Goal: Information Seeking & Learning: Learn about a topic

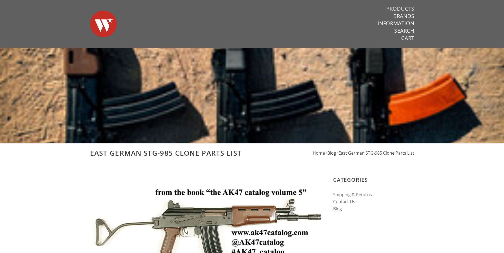
click at [402, 8] on link "Products" at bounding box center [400, 8] width 28 height 7
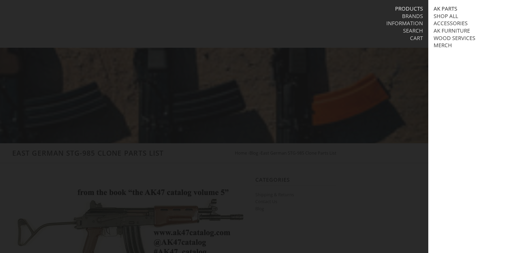
click at [441, 9] on link "AK Parts" at bounding box center [445, 8] width 24 height 7
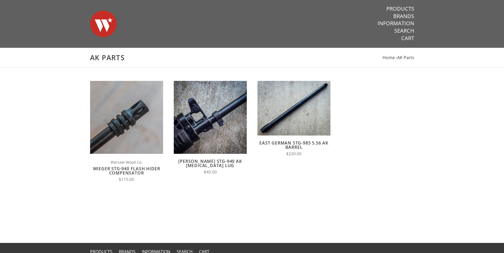
click at [305, 145] on link "East German STG-985 5.56 AK Barrel" at bounding box center [293, 145] width 69 height 10
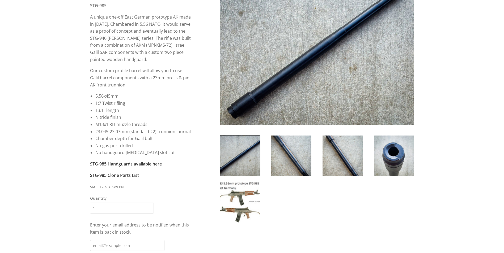
scroll to position [133, 0]
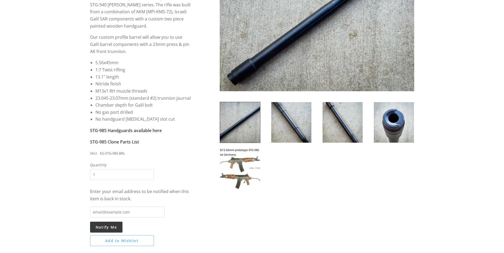
click at [244, 177] on img at bounding box center [240, 169] width 40 height 41
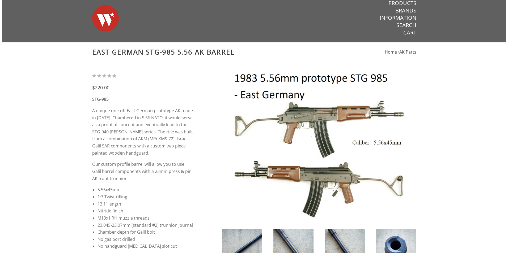
scroll to position [0, 0]
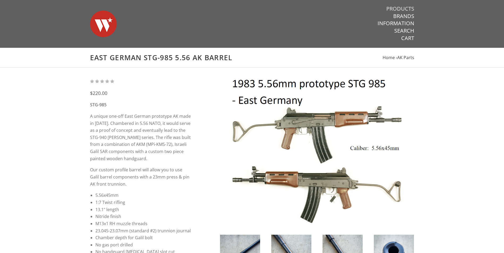
click at [396, 10] on link "Products" at bounding box center [400, 8] width 28 height 7
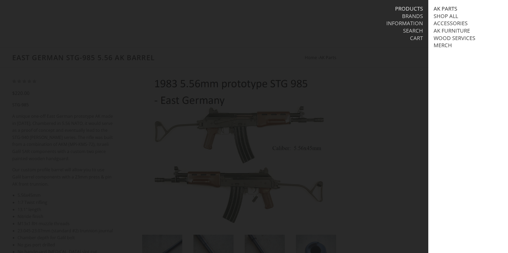
click at [441, 9] on link "AK Parts" at bounding box center [445, 8] width 24 height 7
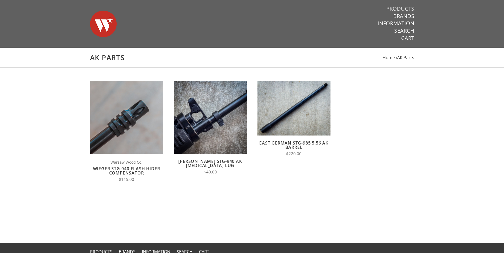
click at [397, 8] on link "Products" at bounding box center [400, 8] width 28 height 7
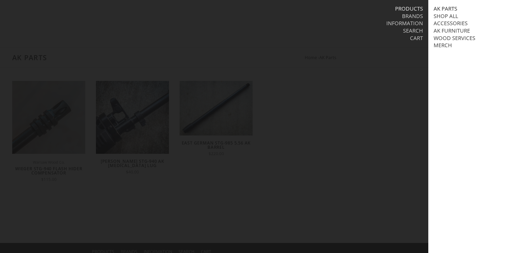
click at [440, 8] on link "AK Parts" at bounding box center [445, 8] width 24 height 7
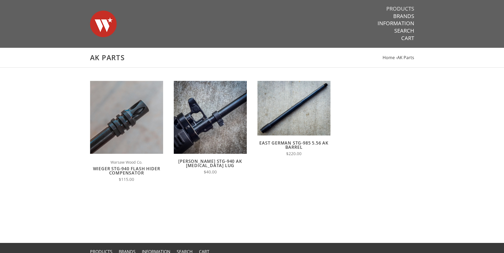
click at [404, 9] on link "Products" at bounding box center [400, 8] width 28 height 7
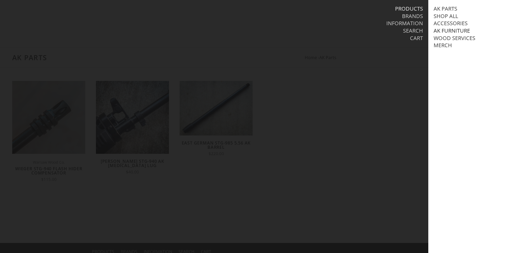
click at [438, 30] on link "AK Furniture" at bounding box center [451, 30] width 36 height 7
click at [444, 63] on link "Stock Sets" at bounding box center [454, 60] width 30 height 7
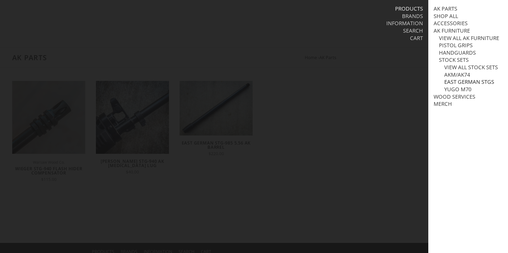
click at [449, 85] on link "East German STGs" at bounding box center [469, 82] width 50 height 7
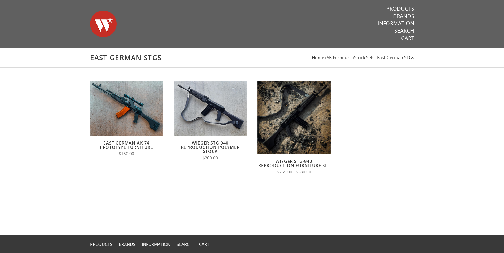
click at [207, 144] on link "Wieger STG-940 Reproduction Polymer Stock" at bounding box center [210, 147] width 59 height 14
click at [203, 144] on link "Wieger STG-940 Reproduction Polymer Stock" at bounding box center [210, 147] width 59 height 14
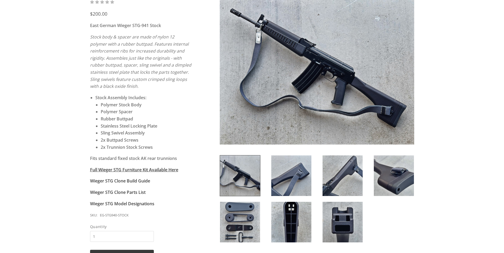
scroll to position [80, 0]
click at [334, 219] on img at bounding box center [342, 222] width 40 height 41
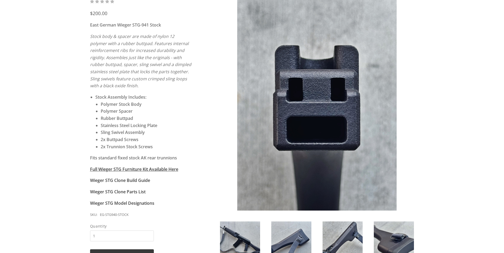
scroll to position [133, 0]
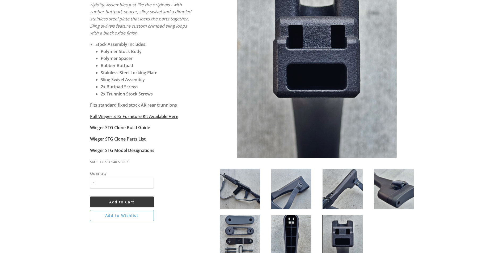
click at [385, 193] on img at bounding box center [393, 189] width 40 height 41
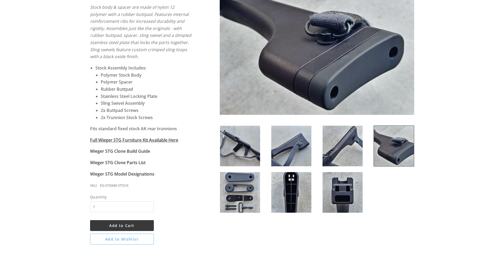
scroll to position [80, 0]
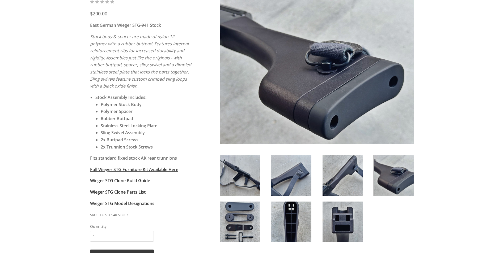
click at [119, 194] on strong "Wieger STG Clone Parts List" at bounding box center [117, 192] width 55 height 6
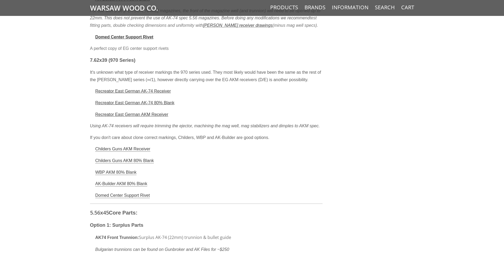
scroll to position [1513, 0]
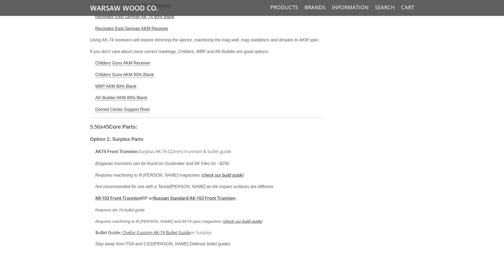
click at [202, 173] on link "check our build guide" at bounding box center [222, 175] width 40 height 5
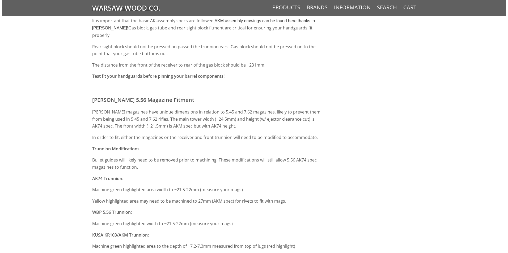
scroll to position [1216, 0]
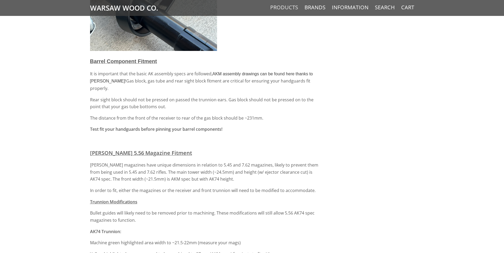
click at [290, 7] on link "Products" at bounding box center [284, 7] width 28 height 7
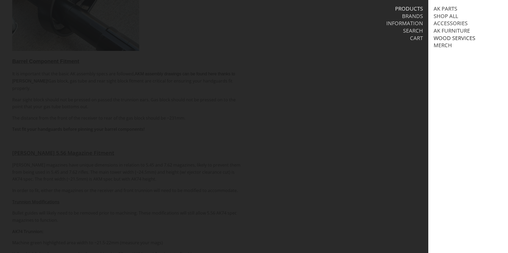
click at [443, 39] on link "Wood Services" at bounding box center [454, 38] width 42 height 7
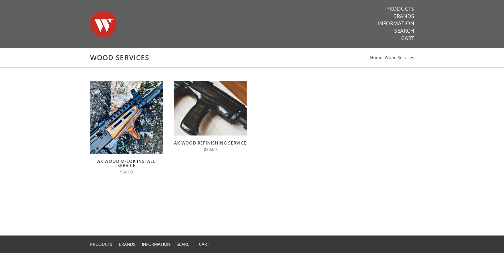
click at [406, 10] on link "Products" at bounding box center [400, 8] width 28 height 7
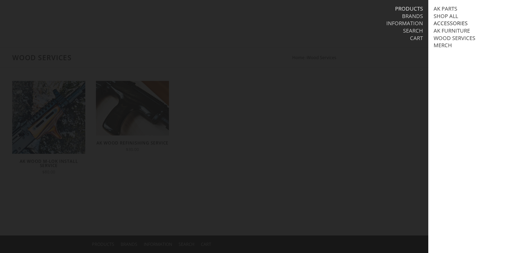
click at [437, 24] on link "Accessories" at bounding box center [450, 23] width 34 height 7
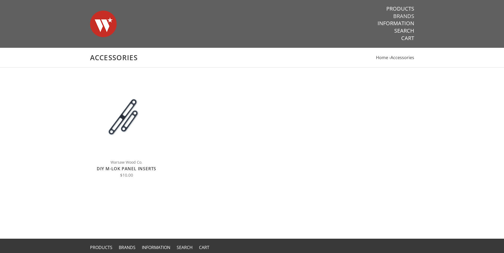
click at [403, 16] on link "Brands" at bounding box center [403, 16] width 21 height 7
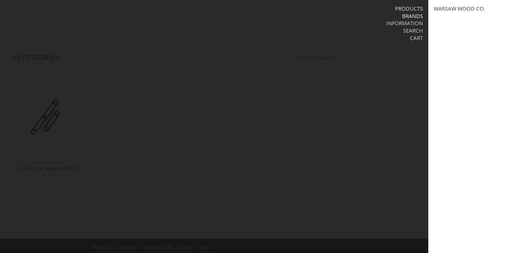
click at [406, 10] on link "Products" at bounding box center [409, 8] width 28 height 7
click at [441, 8] on link "AK Parts" at bounding box center [445, 8] width 24 height 7
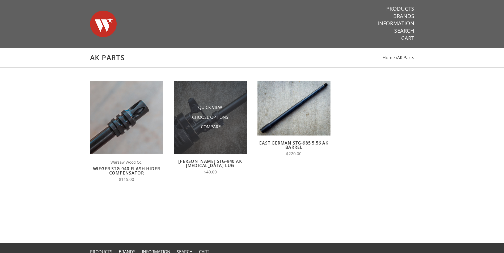
click at [211, 133] on img at bounding box center [210, 117] width 73 height 73
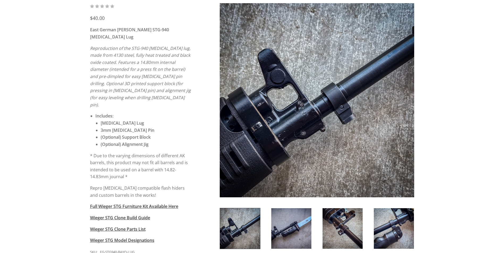
scroll to position [80, 0]
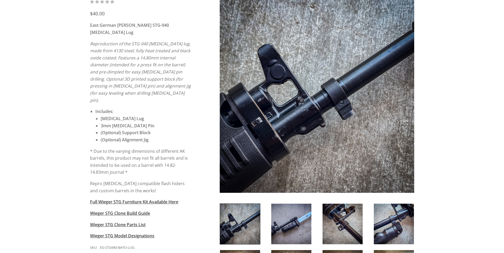
click at [285, 218] on img at bounding box center [291, 224] width 40 height 41
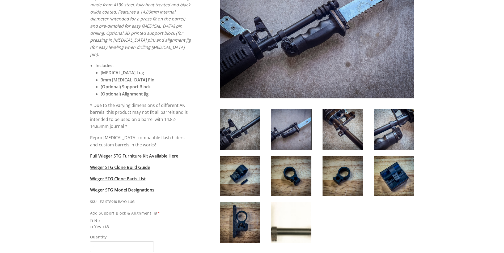
scroll to position [133, 0]
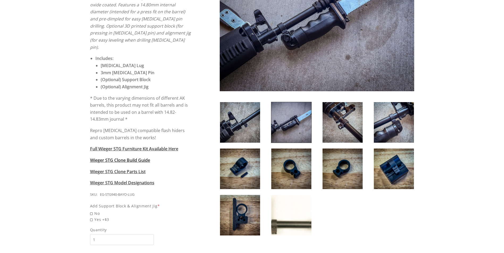
click at [129, 157] on span "Wieger STG Clone Build Guide" at bounding box center [120, 160] width 60 height 6
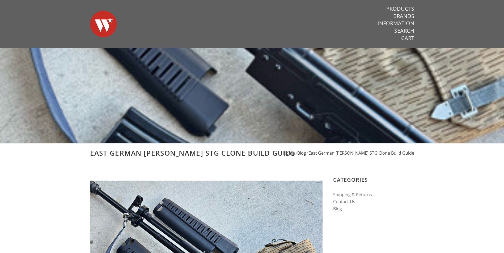
click at [389, 25] on link "Information" at bounding box center [395, 23] width 37 height 7
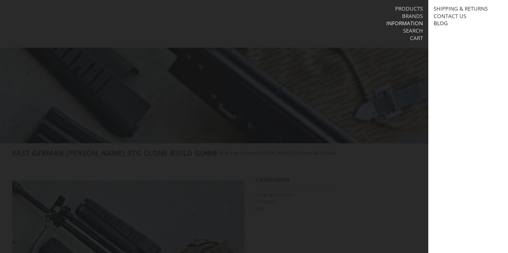
click at [444, 23] on link "Blog" at bounding box center [440, 23] width 14 height 7
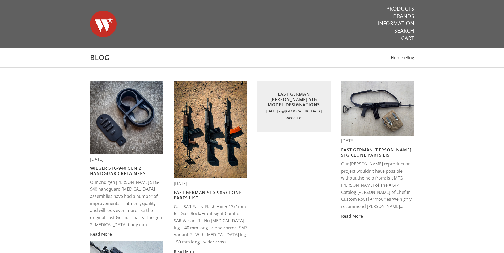
click at [192, 141] on img at bounding box center [210, 129] width 73 height 97
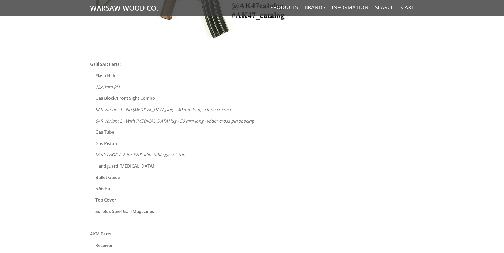
scroll to position [292, 0]
